Goal: Transaction & Acquisition: Purchase product/service

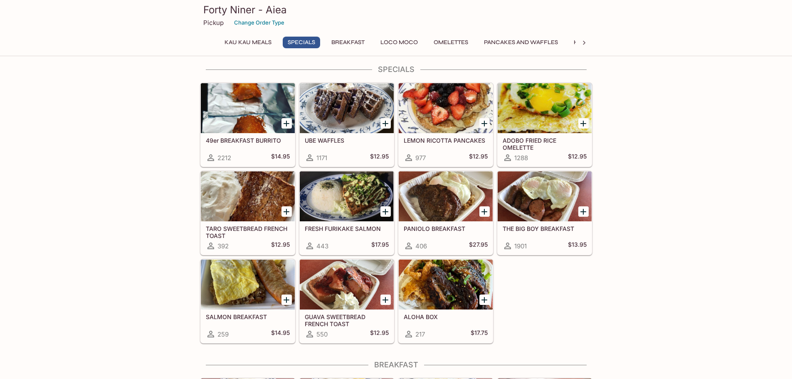
scroll to position [125, 0]
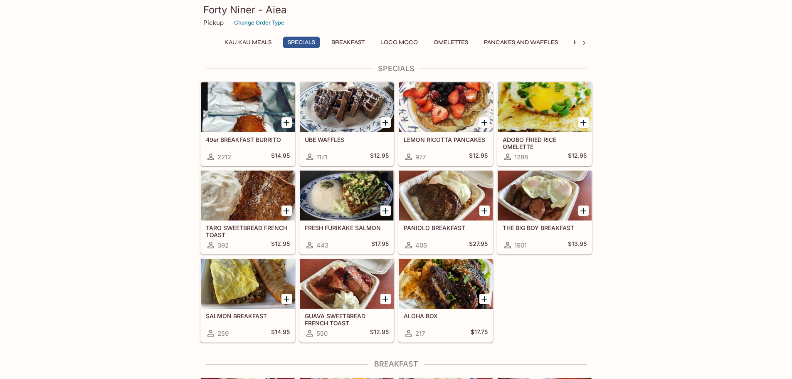
click at [545, 207] on div at bounding box center [544, 195] width 94 height 50
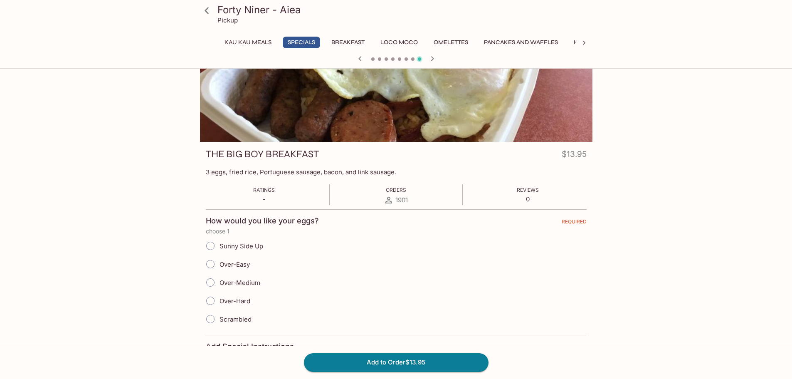
scroll to position [125, 0]
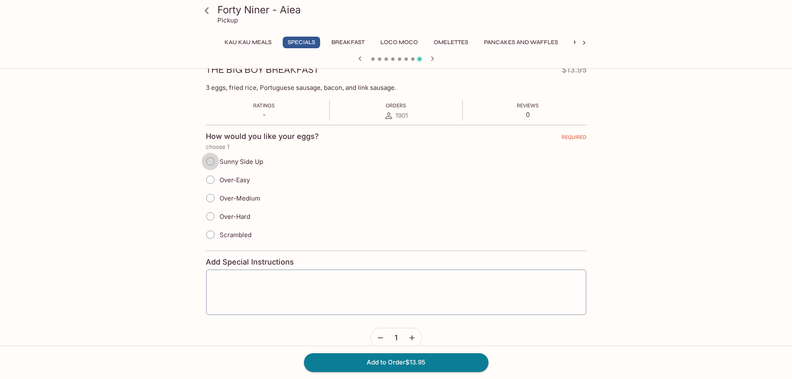
click at [212, 164] on input "Sunny Side Up" at bounding box center [210, 161] width 17 height 17
radio input "true"
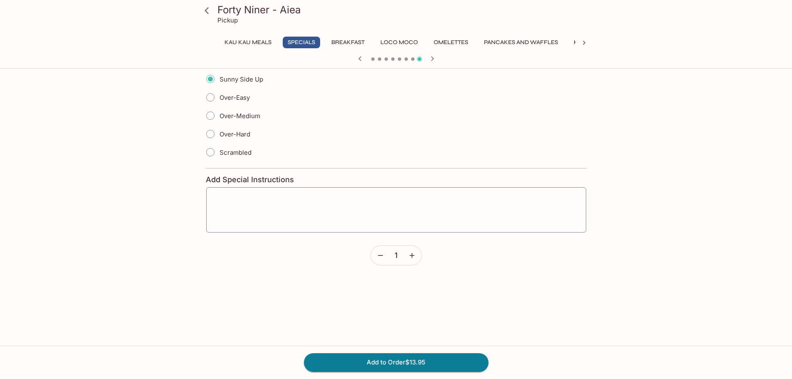
scroll to position [208, 0]
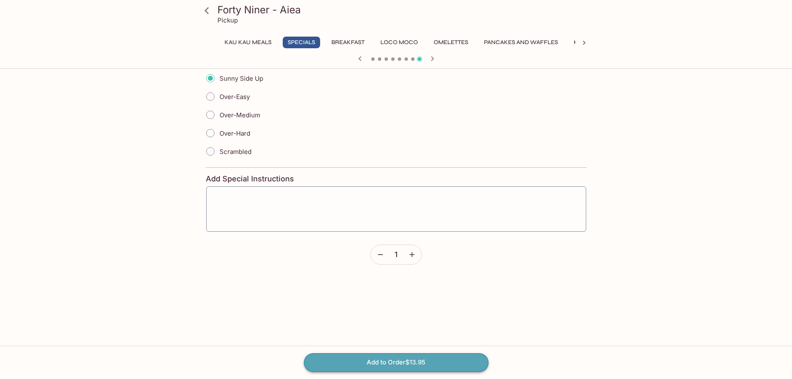
click at [411, 363] on button "Add to Order $13.95" at bounding box center [396, 362] width 185 height 18
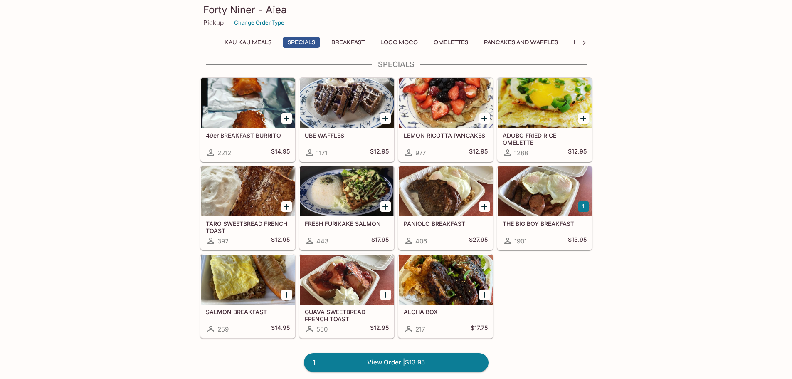
scroll to position [125, 0]
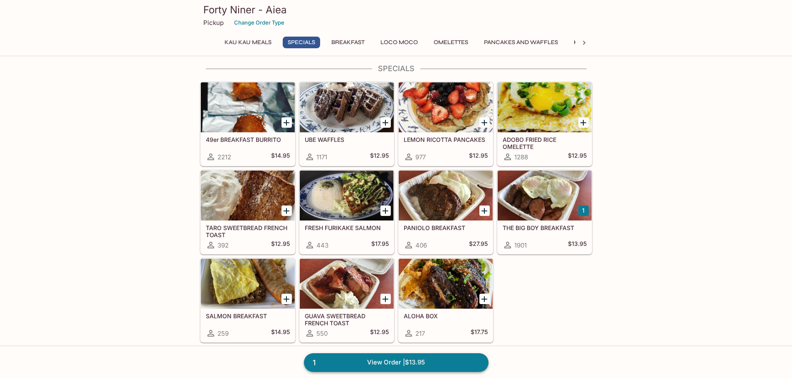
click at [396, 357] on link "1 View Order | $13.95" at bounding box center [396, 362] width 185 height 18
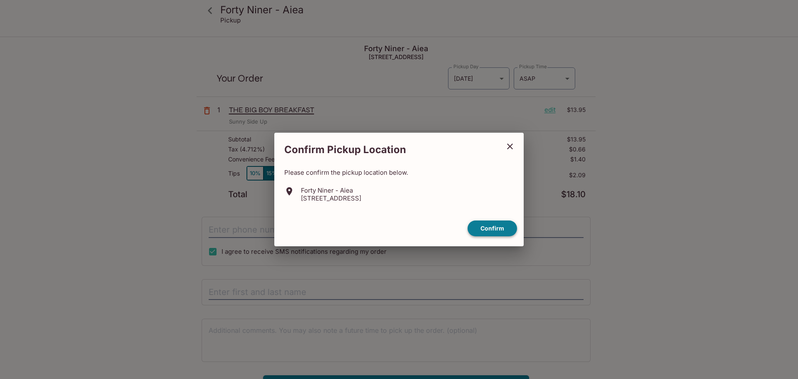
click at [483, 227] on button "Confirm" at bounding box center [492, 228] width 49 height 16
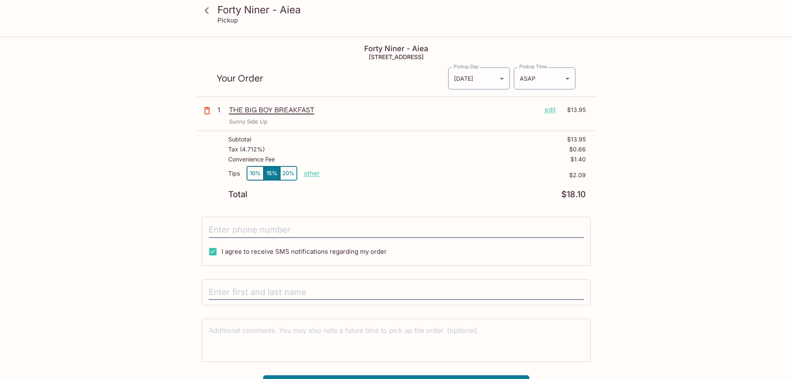
scroll to position [37, 0]
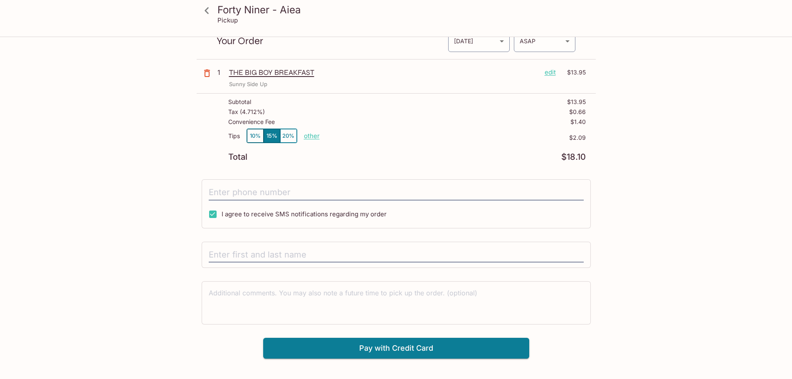
click at [305, 137] on p "other" at bounding box center [312, 136] width 16 height 8
drag, startPoint x: 358, startPoint y: 136, endPoint x: 460, endPoint y: 136, distance: 102.7
click at [460, 136] on div "Tips 10% 15% 20% Done 2.09 $2.09" at bounding box center [406, 140] width 357 height 25
type input "0.00"
